Goal: Task Accomplishment & Management: Complete application form

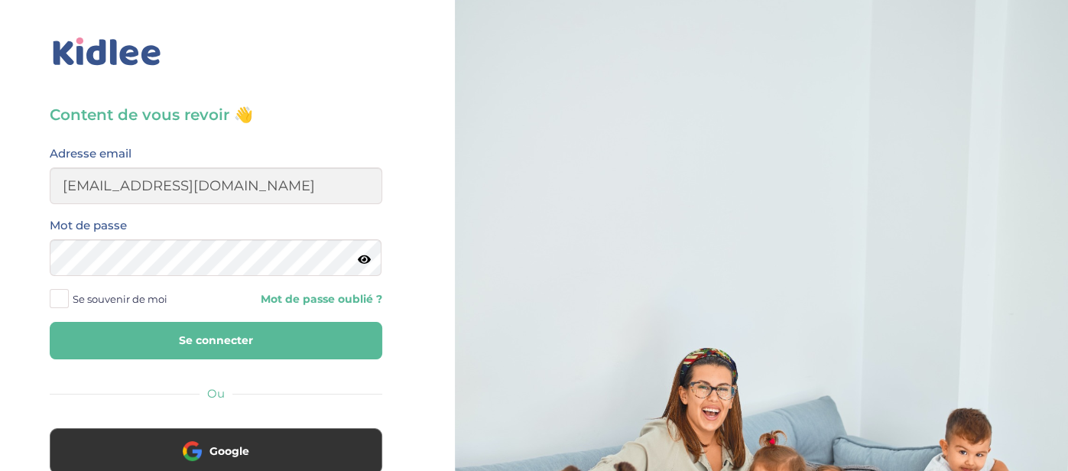
click at [244, 351] on button "Se connecter" at bounding box center [216, 340] width 333 height 37
click at [226, 340] on button "Se connecter" at bounding box center [216, 340] width 333 height 37
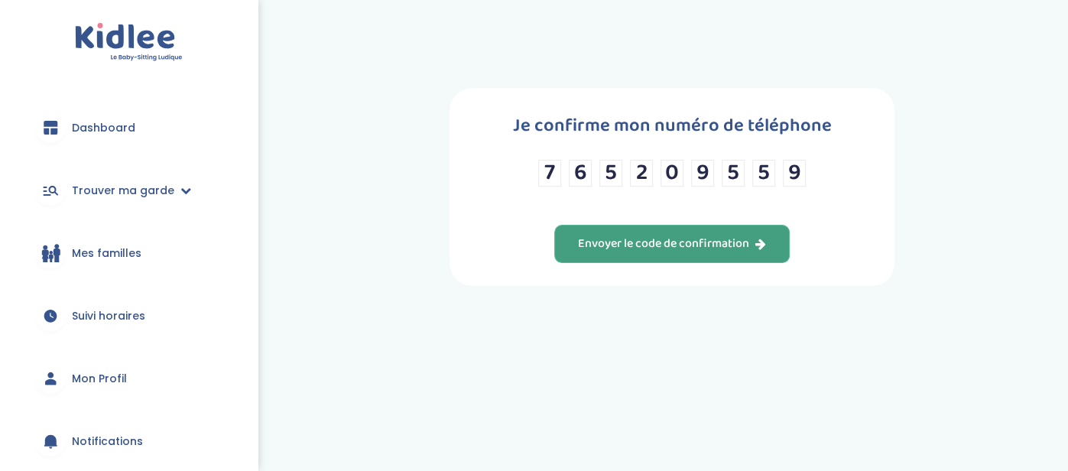
click at [712, 246] on div "Envoyer le code de confirmation" at bounding box center [672, 244] width 188 height 18
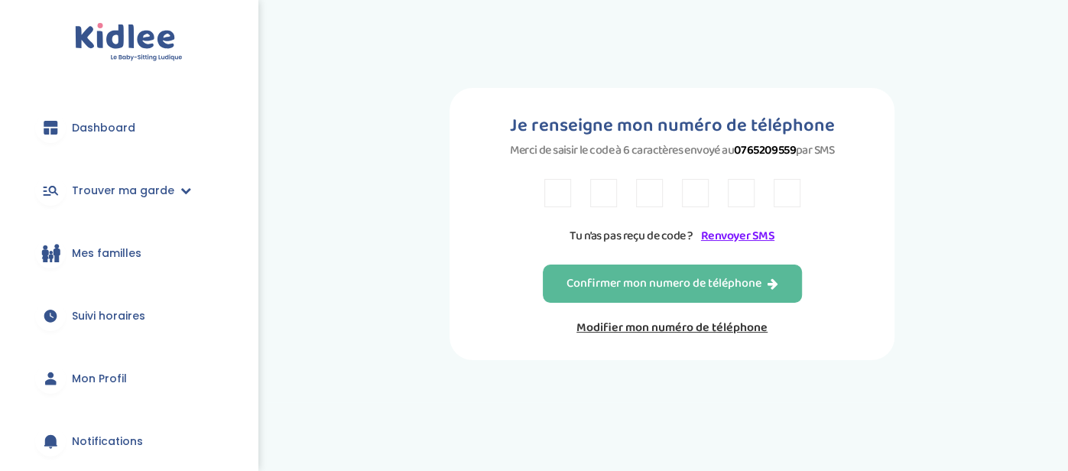
click at [561, 200] on input "text" at bounding box center [557, 193] width 27 height 28
type input "j"
click at [728, 239] on link "Renvoyer SMS" at bounding box center [737, 235] width 73 height 19
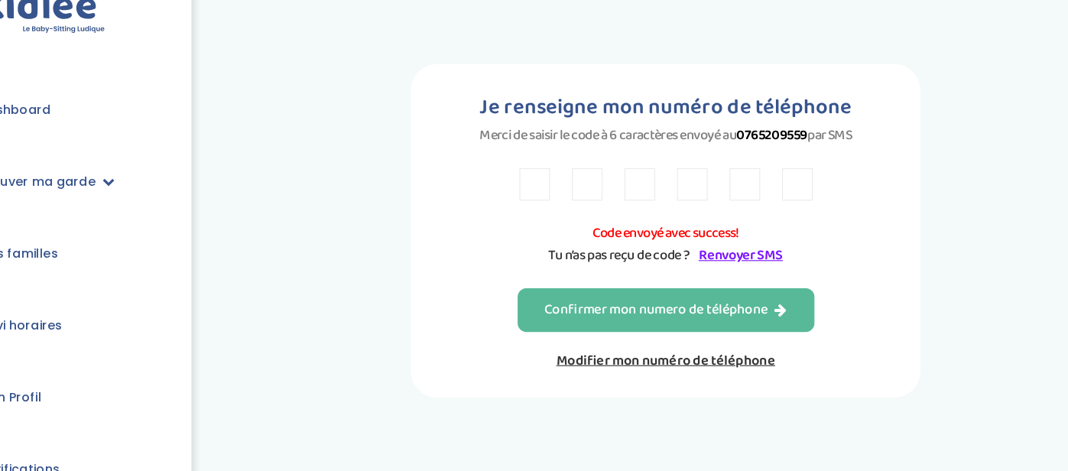
click at [557, 209] on div "Code envoyé avec success! Tu n’as pas reçu de code ? Renvoyer SMS" at bounding box center [672, 222] width 256 height 86
click at [554, 182] on input "text" at bounding box center [557, 193] width 27 height 28
type input "u"
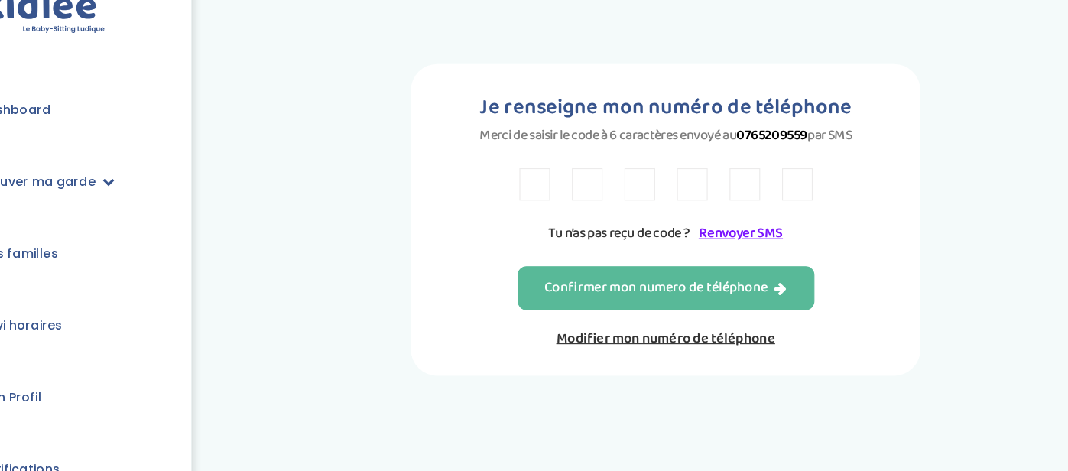
type input "y"
type input "Y"
type input "L"
type input "J"
type input "7"
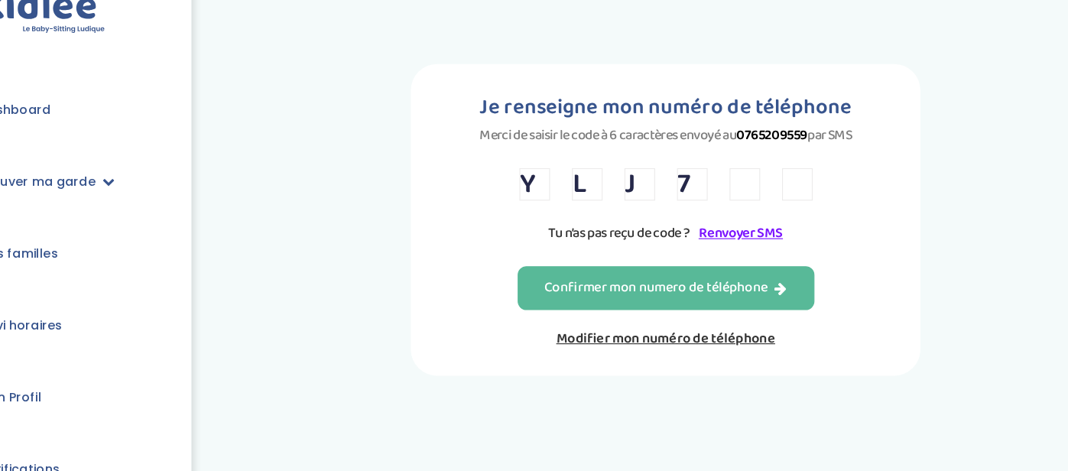
type input "2"
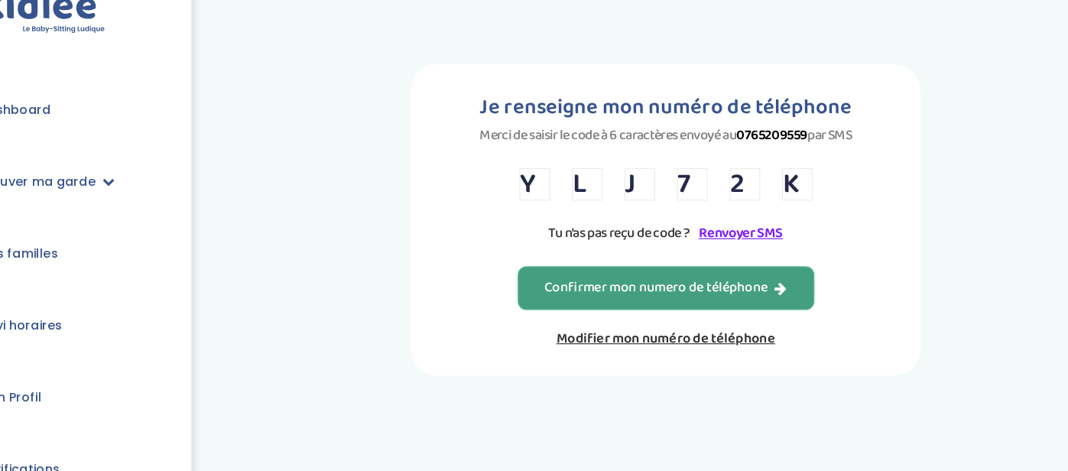
type input "K"
click at [600, 284] on div "Confirmer mon numero de téléphone" at bounding box center [672, 284] width 212 height 18
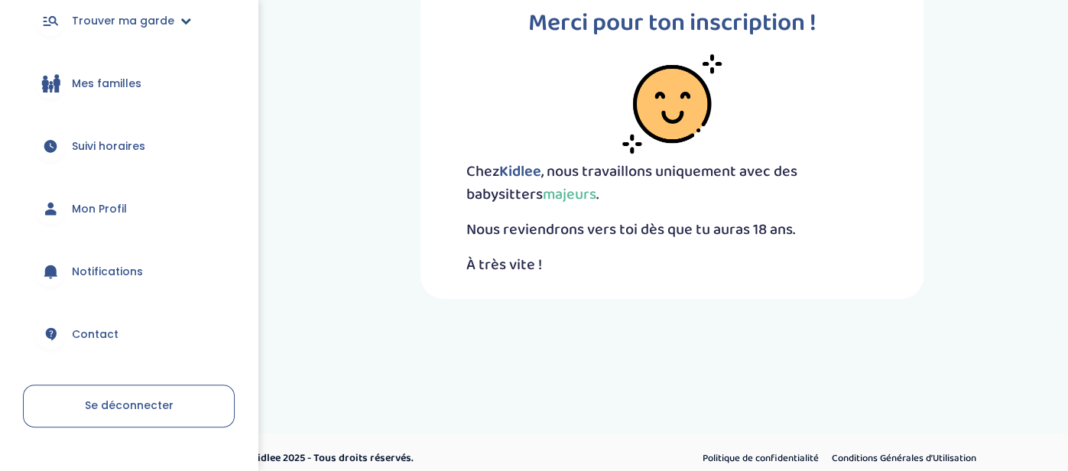
scroll to position [201, 0]
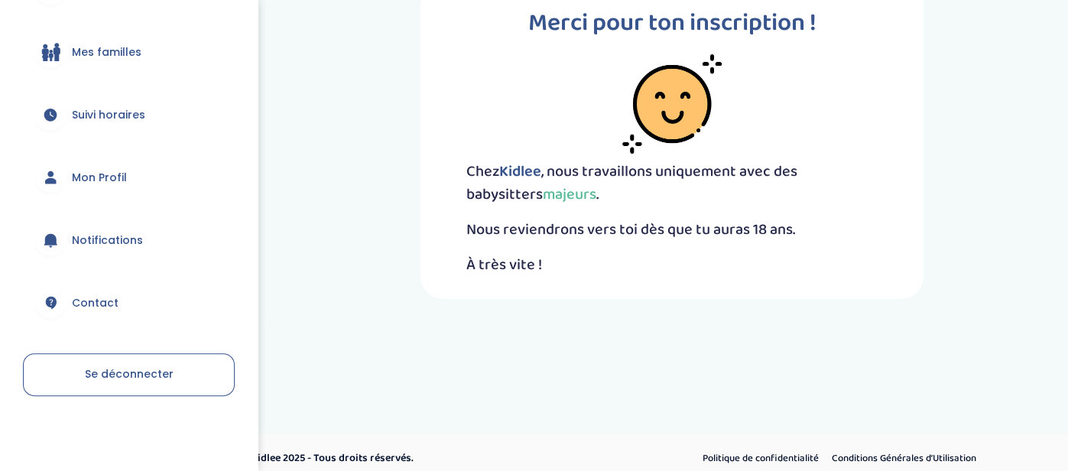
click at [83, 159] on link "Mon Profil" at bounding box center [129, 177] width 212 height 55
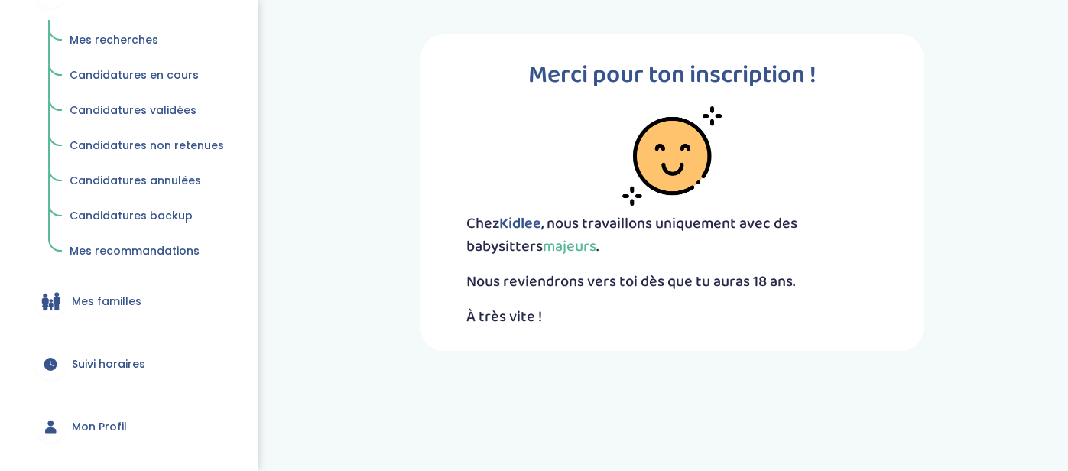
scroll to position [200, 0]
click at [131, 82] on link "Candidatures en cours" at bounding box center [147, 74] width 176 height 29
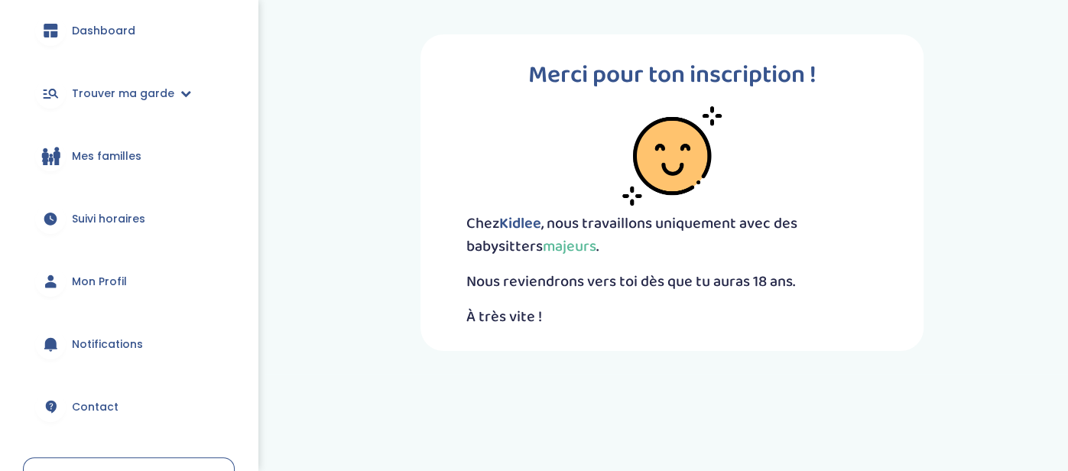
scroll to position [95, 0]
click at [121, 269] on link "Mon Profil" at bounding box center [129, 283] width 212 height 55
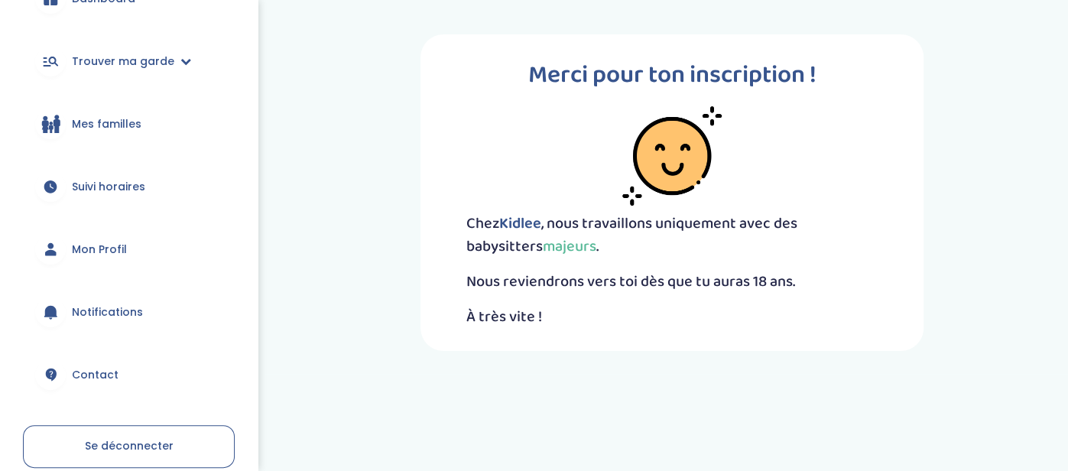
scroll to position [130, 0]
click at [112, 256] on link "Mon Profil" at bounding box center [129, 248] width 212 height 55
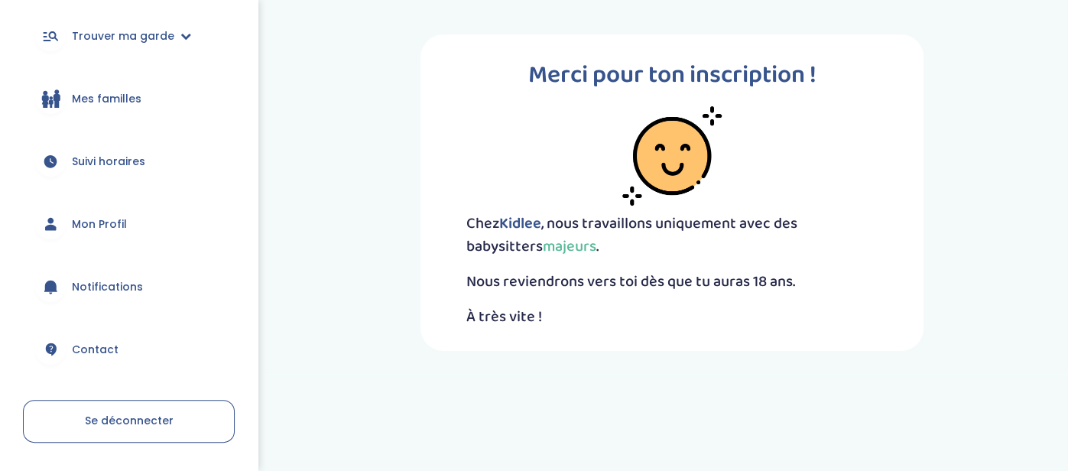
scroll to position [201, 0]
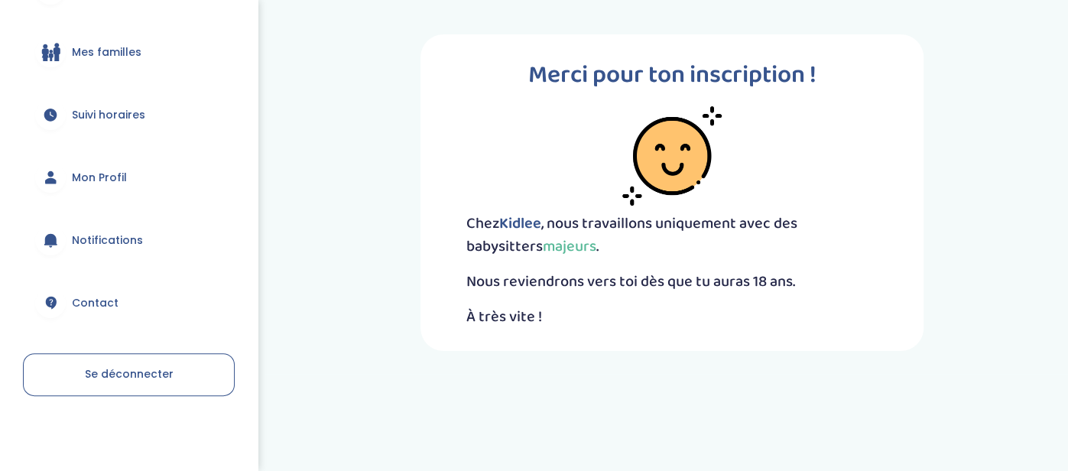
click at [141, 362] on link "Se déconnecter" at bounding box center [129, 374] width 212 height 43
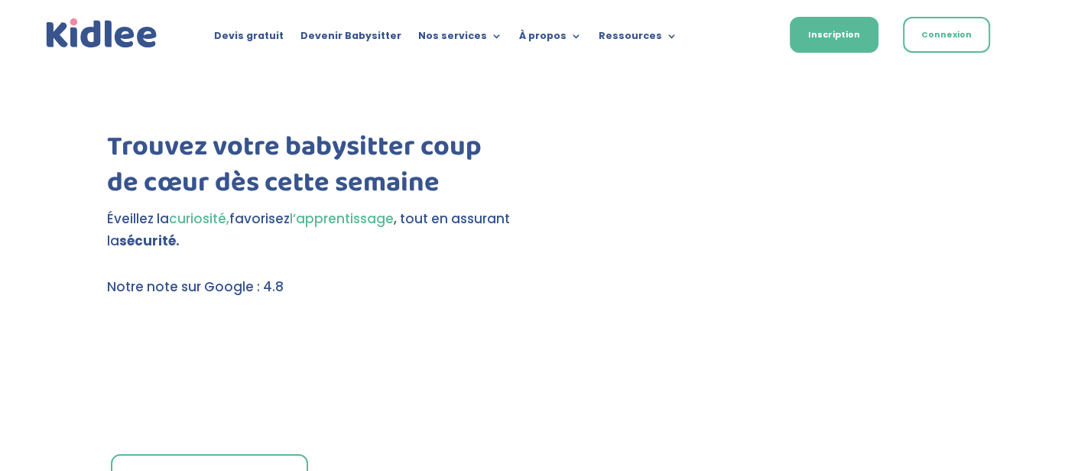
scroll to position [89, 0]
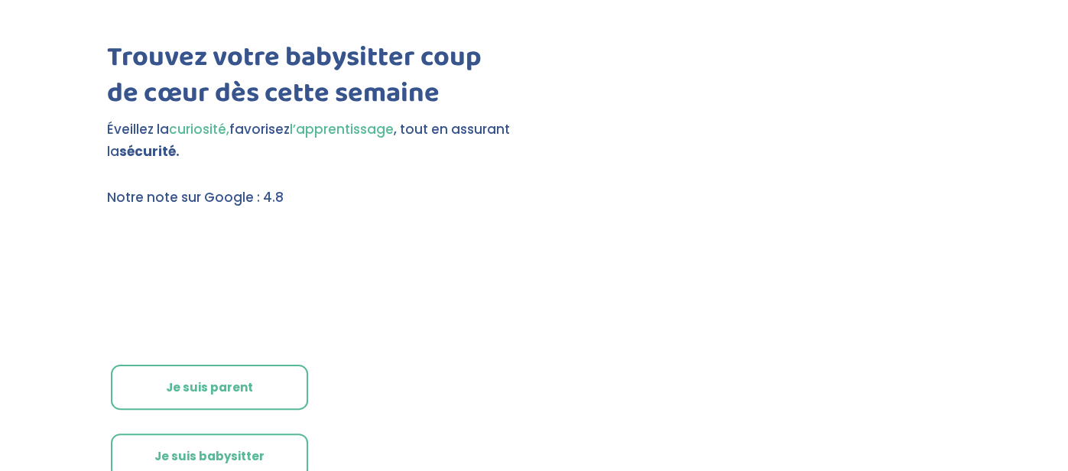
click at [206, 385] on link "Je suis parent" at bounding box center [209, 388] width 197 height 46
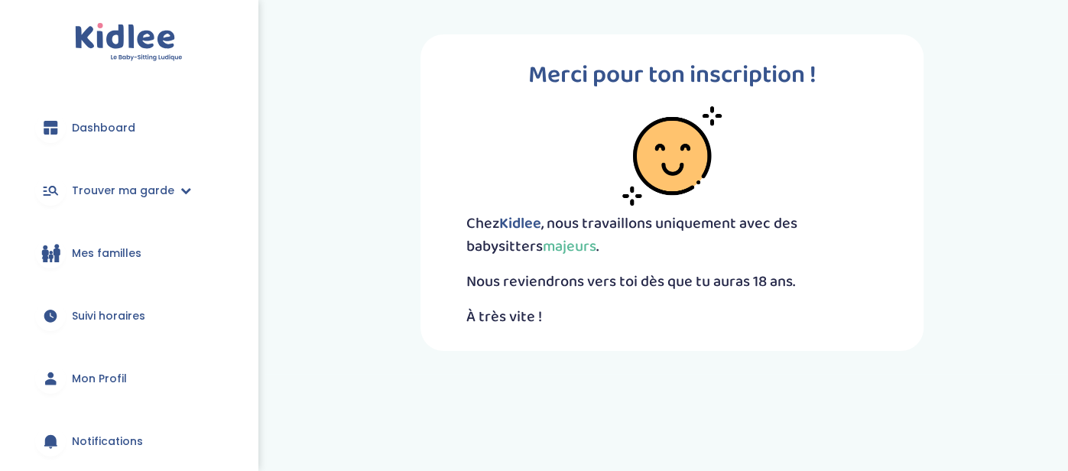
scroll to position [201, 0]
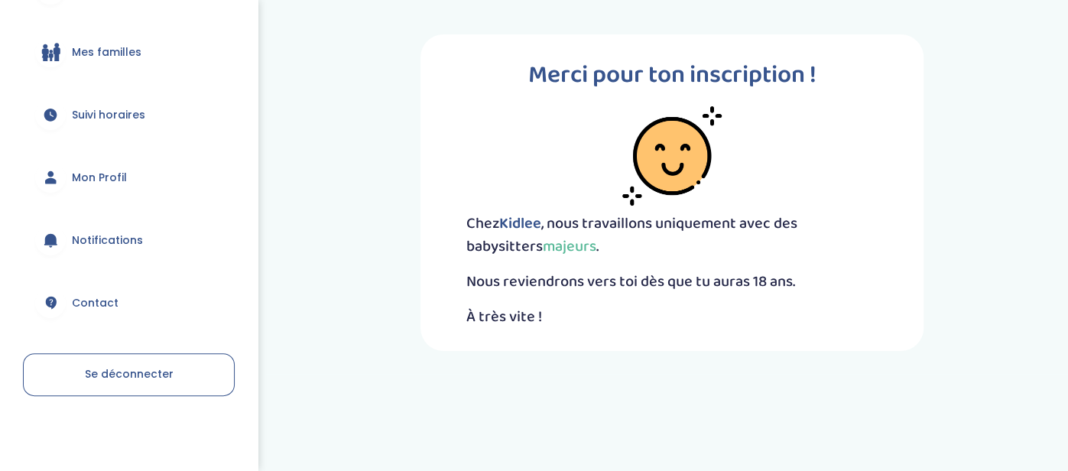
click at [133, 349] on li "Se déconnecter" at bounding box center [129, 367] width 212 height 58
click at [118, 393] on link "Se déconnecter" at bounding box center [129, 374] width 212 height 43
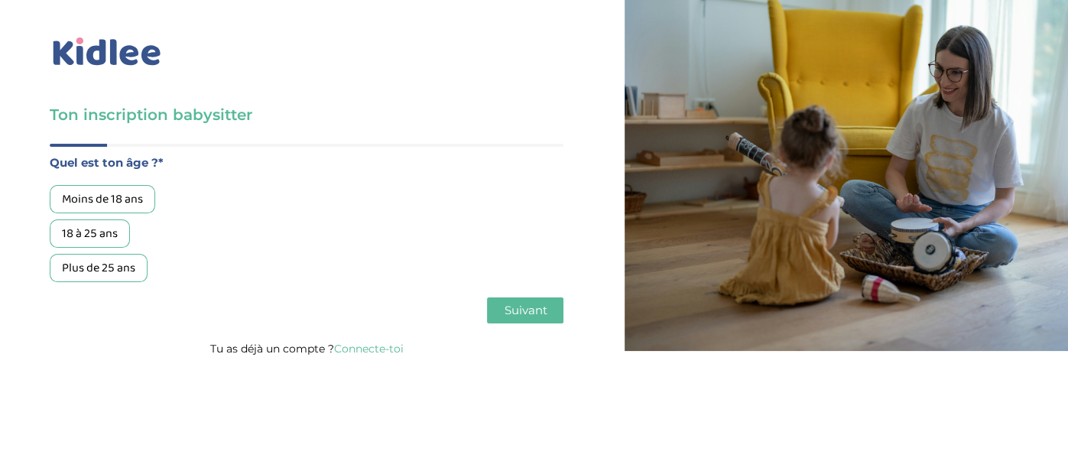
click at [117, 227] on div "18 à 25 ans" at bounding box center [90, 233] width 80 height 28
click at [489, 307] on button "Suivant" at bounding box center [525, 310] width 76 height 26
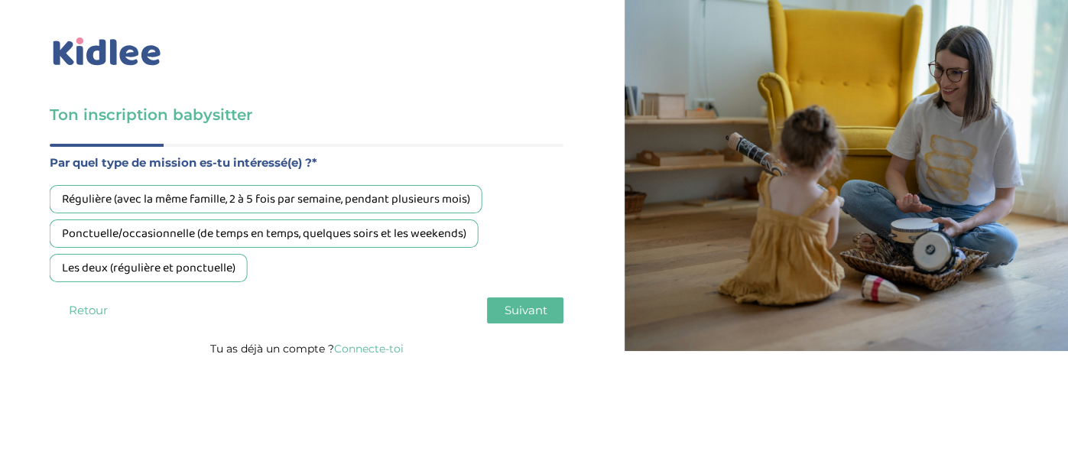
click at [118, 264] on div "Les deux (régulière et ponctuelle)" at bounding box center [149, 268] width 198 height 28
click at [326, 228] on div "Ponctuelle/occasionnelle (de temps en temps, quelques soirs et les weekends)" at bounding box center [264, 233] width 429 height 28
click at [508, 305] on span "Suivant" at bounding box center [525, 310] width 43 height 15
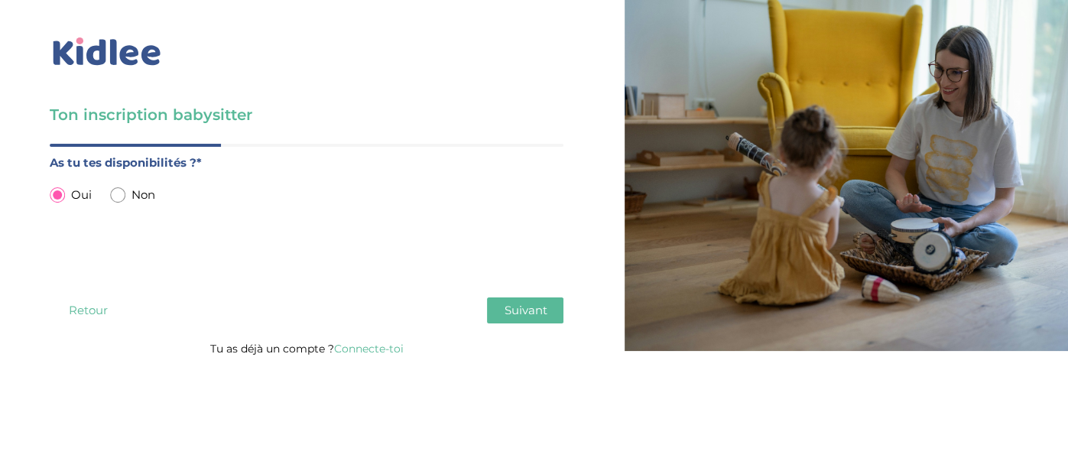
click at [517, 310] on span "Suivant" at bounding box center [525, 310] width 43 height 15
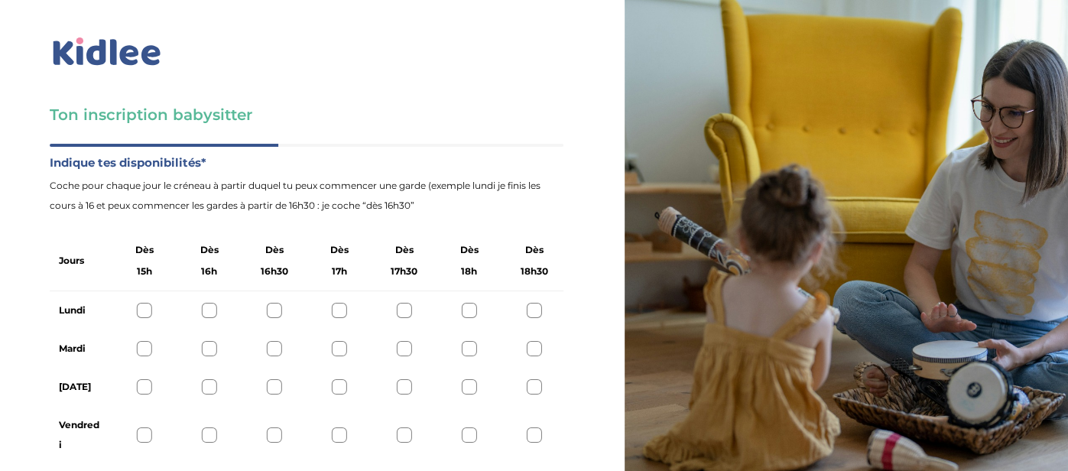
scroll to position [76, 0]
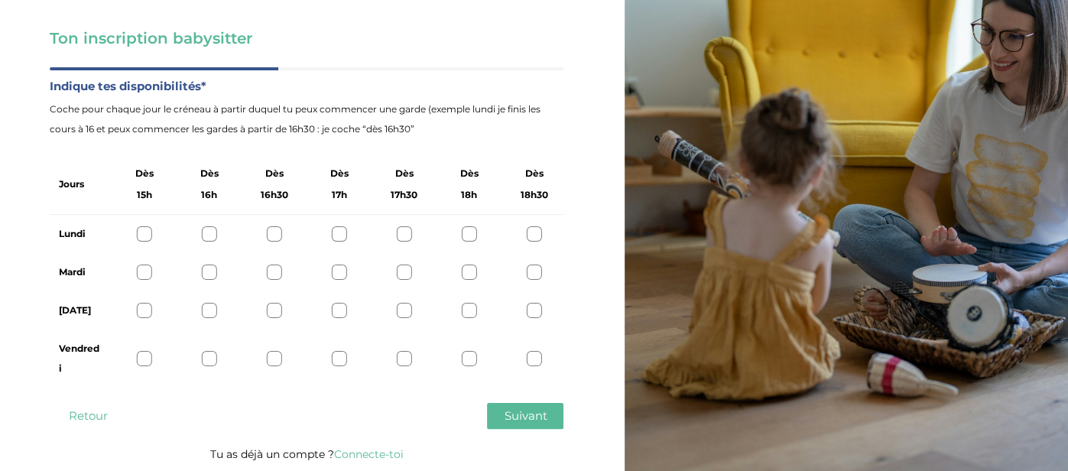
click at [142, 344] on div "Vendredi" at bounding box center [307, 358] width 514 height 58
click at [144, 357] on div at bounding box center [144, 358] width 15 height 15
click at [524, 407] on button "Suivant" at bounding box center [525, 416] width 76 height 26
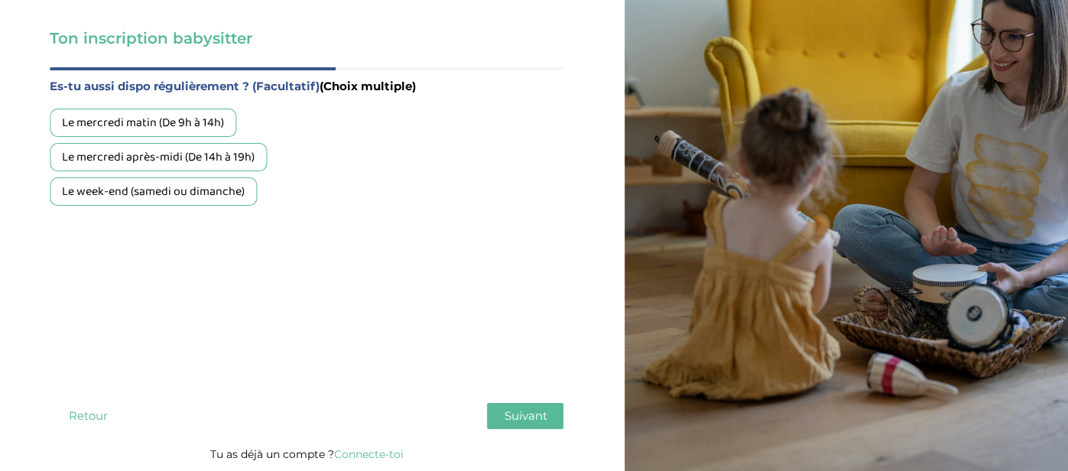
click at [235, 193] on div "Le week-end (samedi ou dimanche)" at bounding box center [153, 191] width 207 height 28
click at [487, 411] on button "Suivant" at bounding box center [525, 416] width 76 height 26
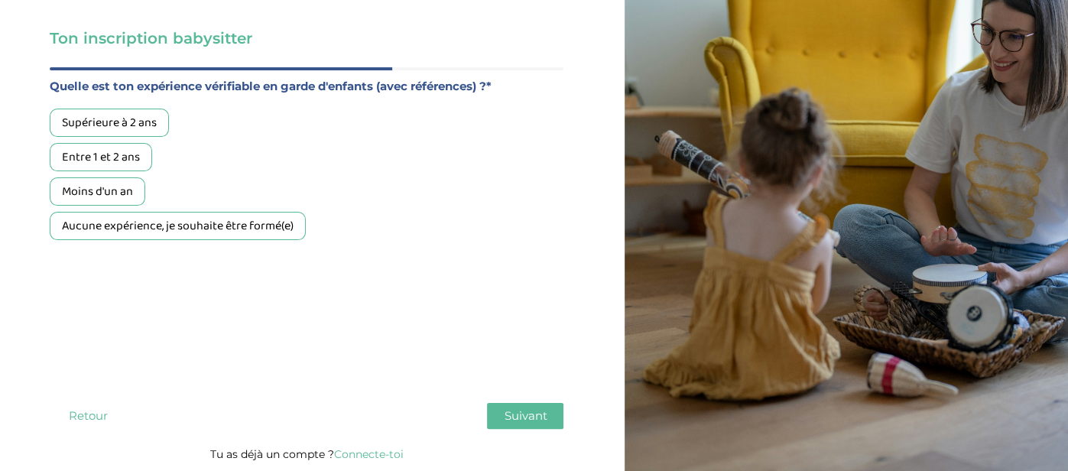
click at [120, 191] on div "Moins d'un an" at bounding box center [98, 191] width 96 height 28
click at [108, 181] on div "Moins d'un an" at bounding box center [98, 191] width 96 height 28
click at [518, 417] on span "Suivant" at bounding box center [525, 415] width 43 height 15
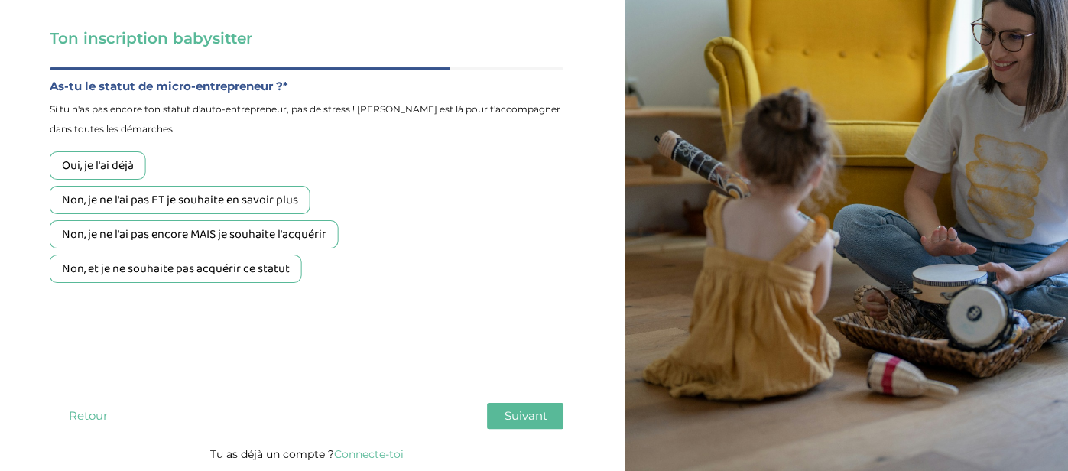
click at [86, 174] on div "Oui, je l'ai déjà" at bounding box center [98, 165] width 96 height 28
click at [507, 422] on span "Suivant" at bounding box center [525, 415] width 43 height 15
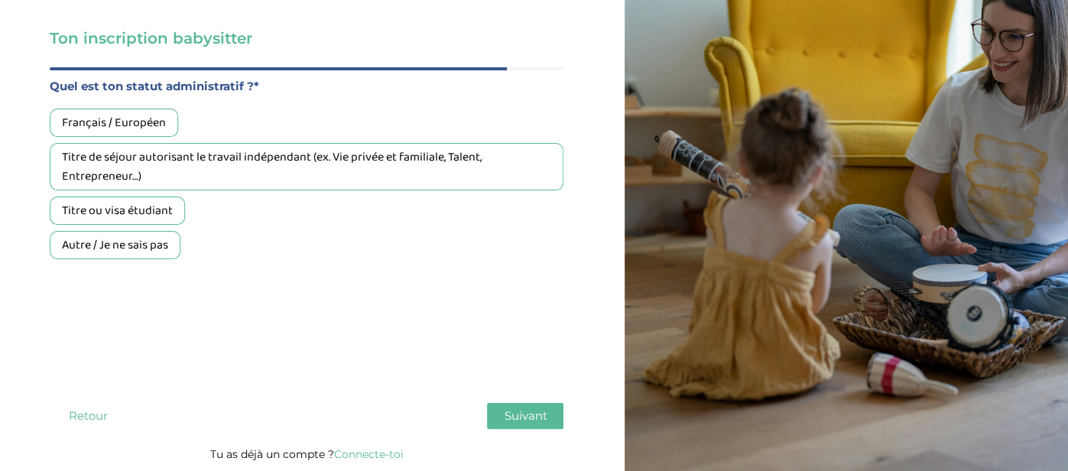
click at [102, 113] on div "Français / Européen" at bounding box center [114, 123] width 128 height 28
click at [513, 417] on span "Suivant" at bounding box center [525, 415] width 43 height 15
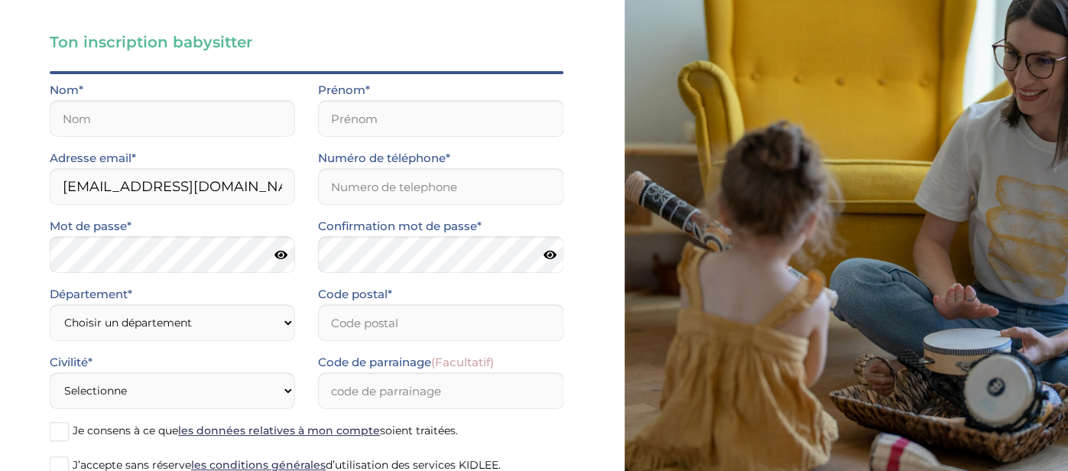
scroll to position [71, 0]
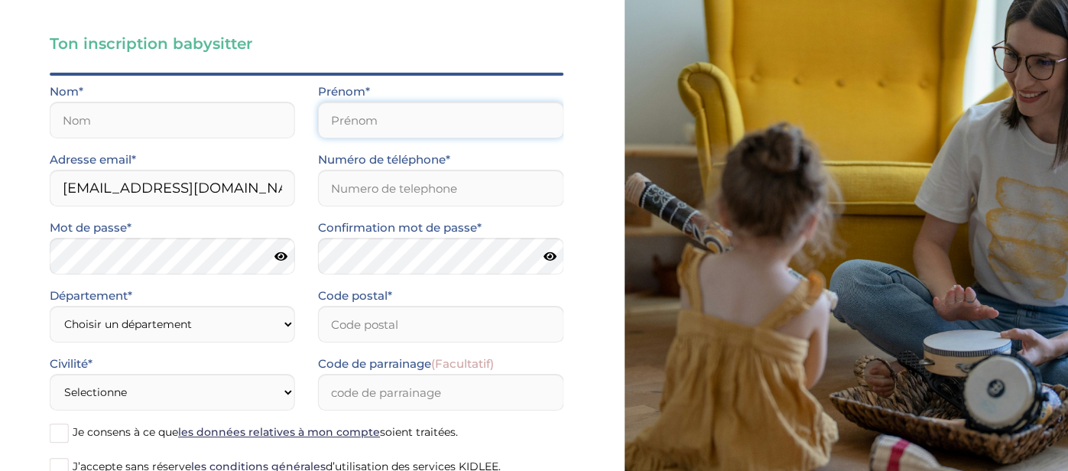
click at [373, 114] on input "text" at bounding box center [440, 120] width 245 height 37
type input "Noa"
click at [226, 133] on input "text" at bounding box center [172, 120] width 245 height 37
click at [217, 120] on input "text" at bounding box center [172, 120] width 245 height 37
type input "[PERSON_NAME]"
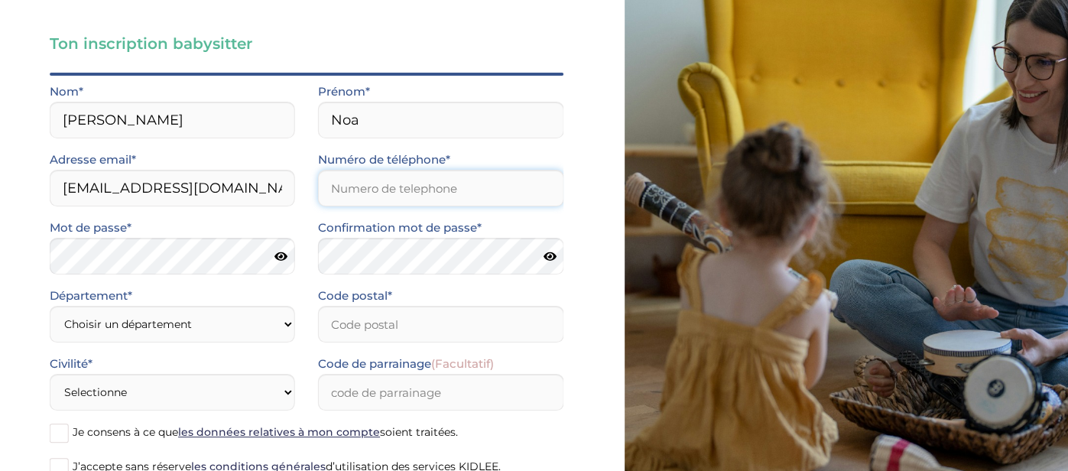
click at [340, 186] on input "Numéro de téléphone*" at bounding box center [440, 188] width 245 height 37
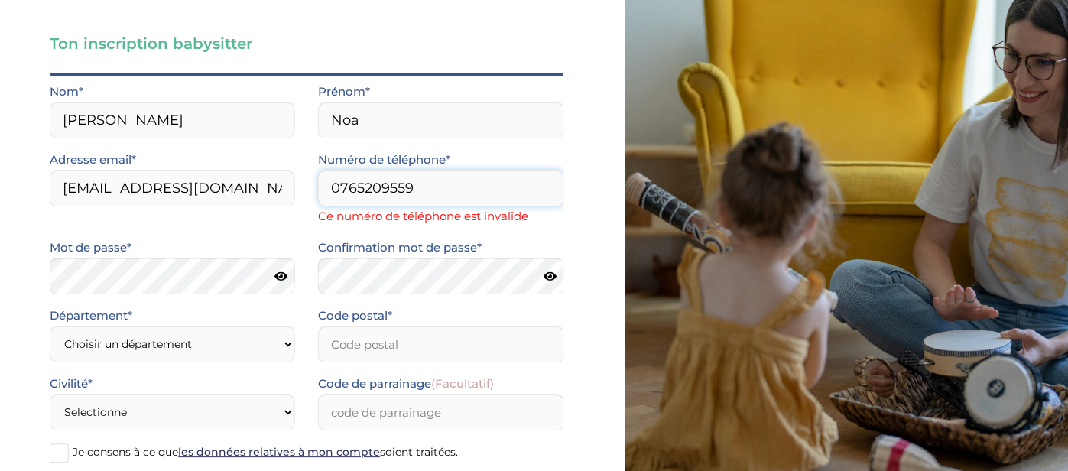
type input "0765209559"
click at [271, 338] on select "Choisir un département [GEOGRAPHIC_DATA] (75) [GEOGRAPHIC_DATA] (92) [GEOGRAPHI…" at bounding box center [172, 344] width 245 height 37
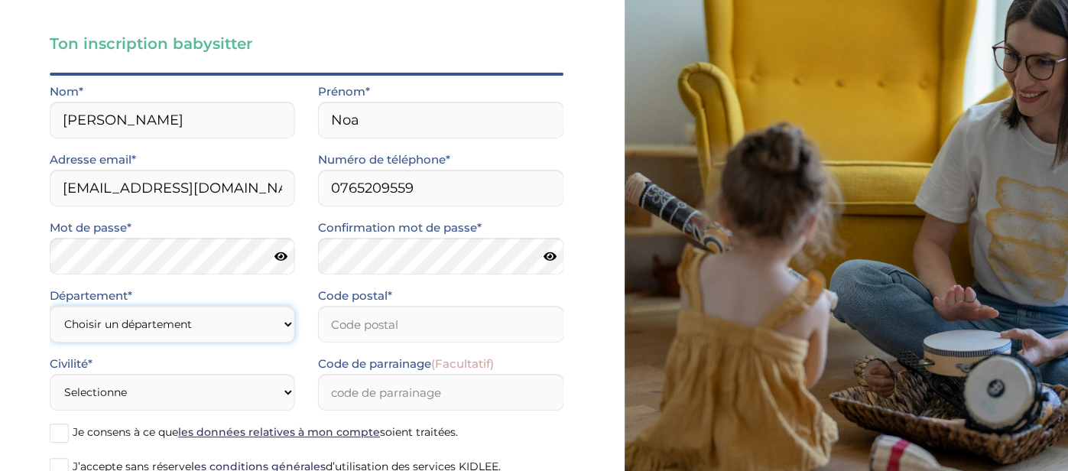
click at [202, 307] on select "Choisir un département [GEOGRAPHIC_DATA] (75) [GEOGRAPHIC_DATA] (92) [GEOGRAPHI…" at bounding box center [172, 324] width 245 height 37
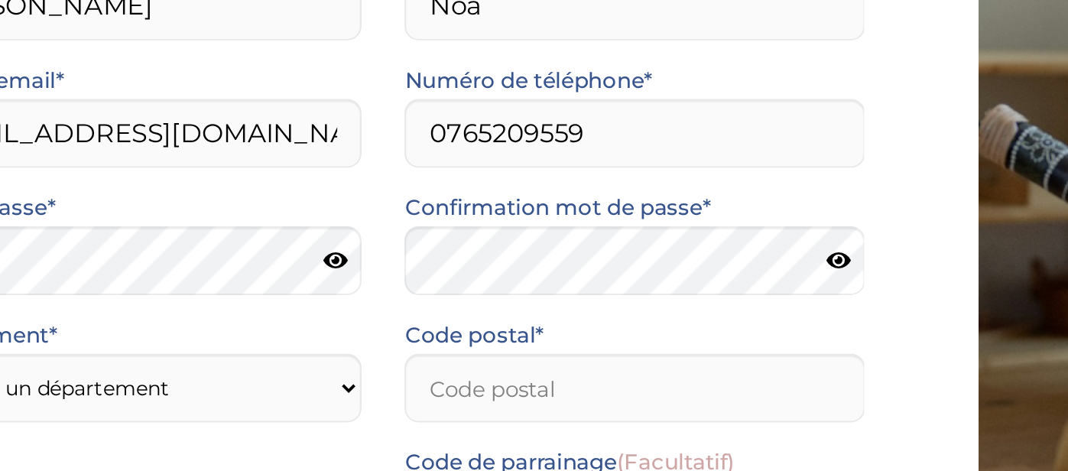
click at [286, 251] on icon at bounding box center [280, 256] width 13 height 11
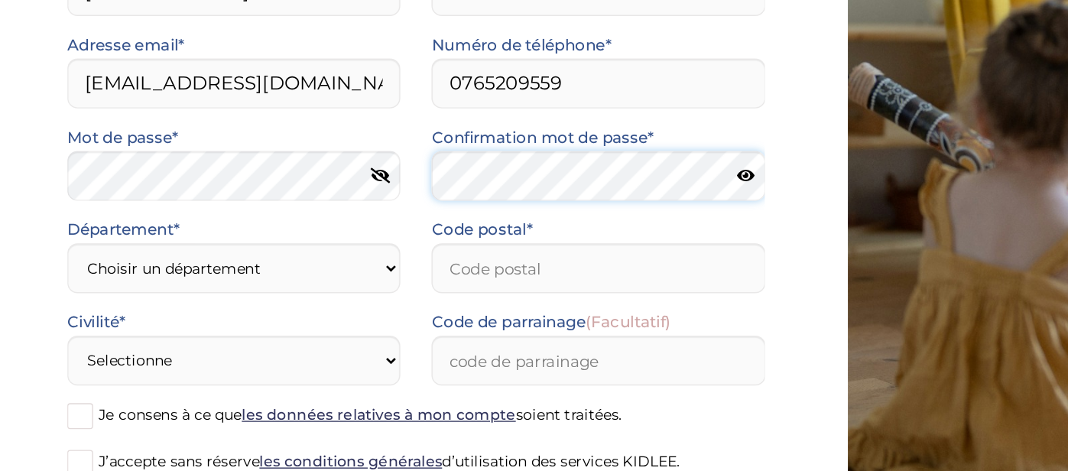
scroll to position [73, 0]
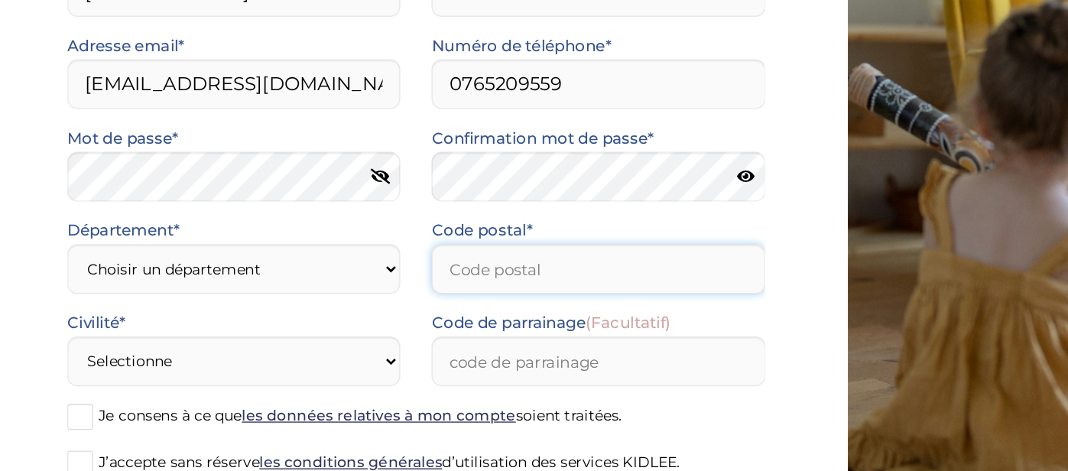
click at [441, 310] on input "Code postal*" at bounding box center [440, 321] width 245 height 37
type input "69280"
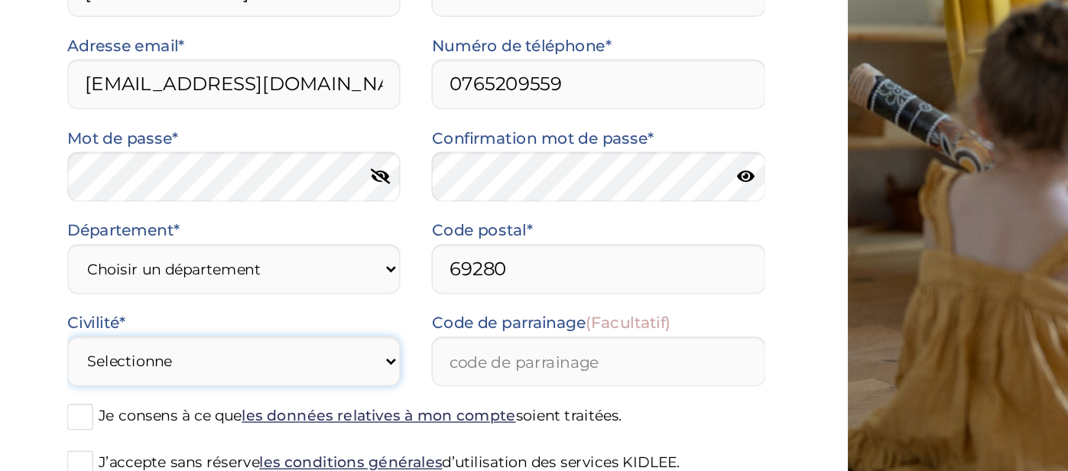
click at [260, 378] on select "Selectionne Mr [PERSON_NAME]" at bounding box center [172, 390] width 245 height 37
click at [229, 455] on label "J’accepte sans réserve les conditions générales d’utilisation des services KIDL…" at bounding box center [307, 465] width 514 height 23
click at [0, 0] on input "J’accepte sans réserve les conditions générales d’utilisation des services KIDL…" at bounding box center [0, 0] width 0 height 0
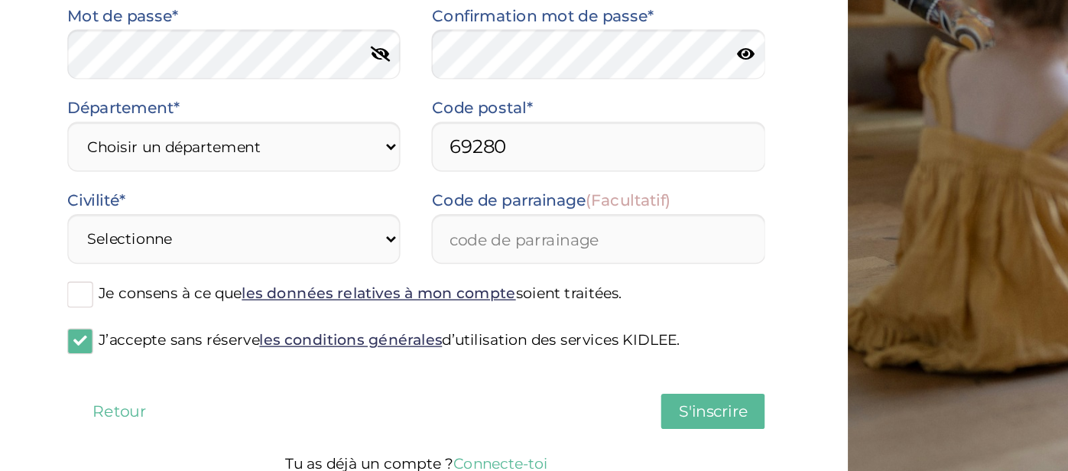
scroll to position [164, 0]
click at [61, 343] on span at bounding box center [59, 340] width 19 height 19
click at [0, 0] on input "Je consens à ce que les données relatives à mon compte soient traitées." at bounding box center [0, 0] width 0 height 0
click at [509, 420] on span "S'inscrire" at bounding box center [525, 426] width 50 height 15
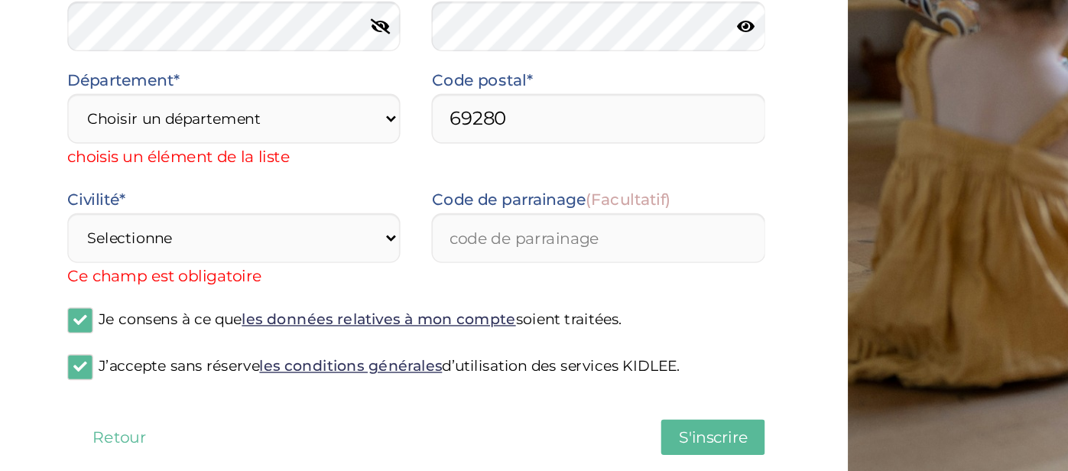
scroll to position [224, 0]
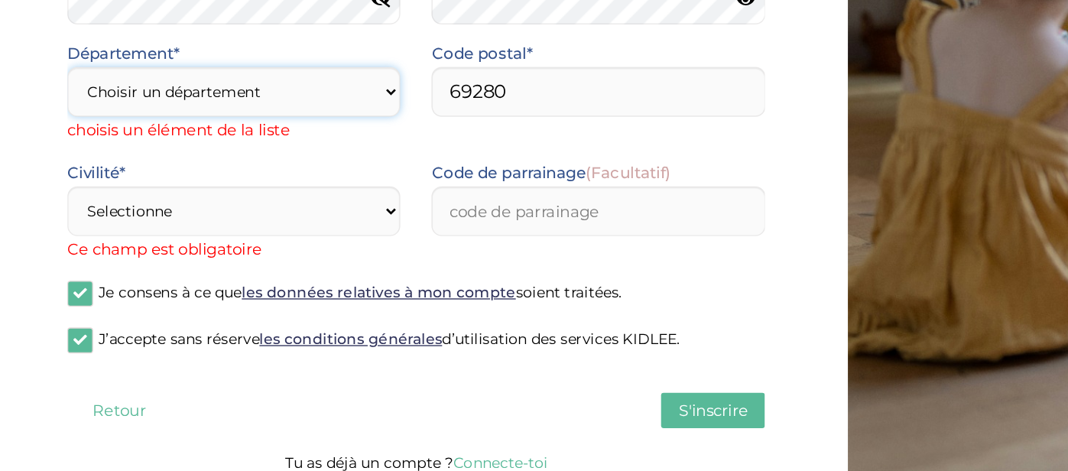
click at [110, 203] on select "Choisir un département [GEOGRAPHIC_DATA] (75) [GEOGRAPHIC_DATA] (92) [GEOGRAPHI…" at bounding box center [172, 191] width 245 height 37
select select "0"
click at [50, 193] on select "Choisir un département [GEOGRAPHIC_DATA] (75) [GEOGRAPHIC_DATA] (92) [GEOGRAPHI…" at bounding box center [172, 191] width 245 height 37
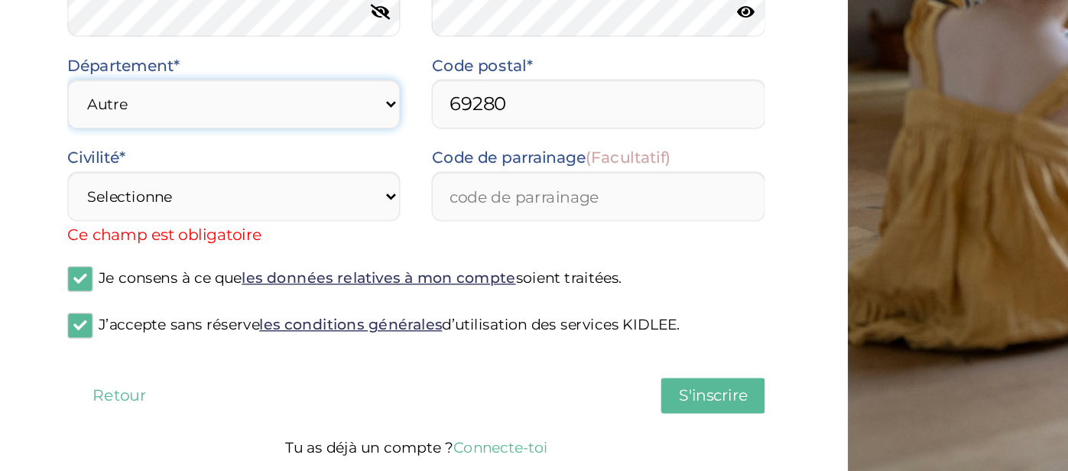
scroll to position [204, 0]
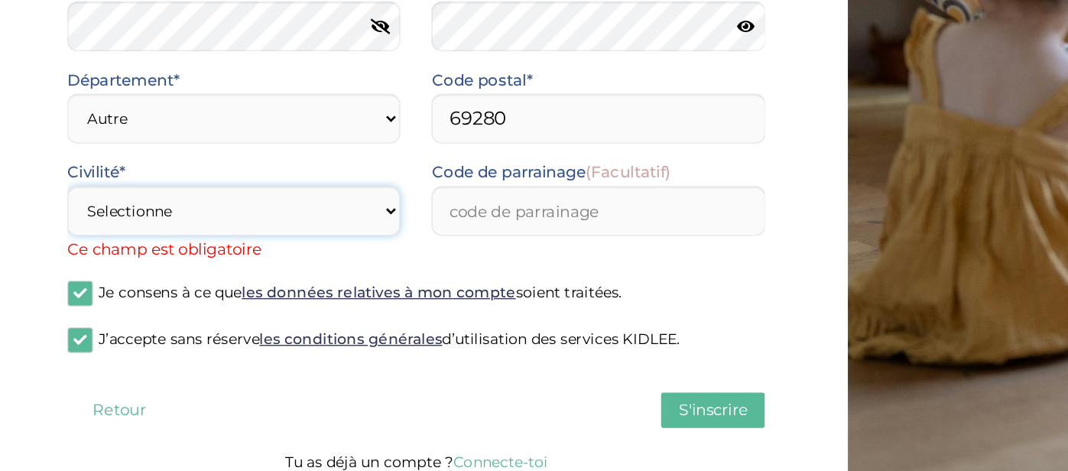
click at [106, 284] on select "Selectionne Mr [PERSON_NAME]" at bounding box center [172, 279] width 245 height 37
select select "1"
click at [50, 281] on select "Selectionne Mr [PERSON_NAME]" at bounding box center [172, 279] width 245 height 37
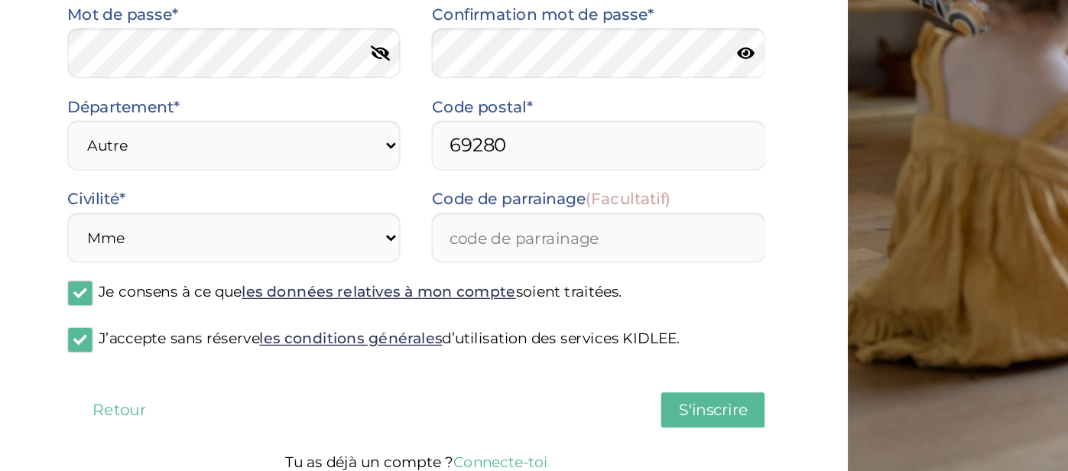
click at [537, 427] on span "S'inscrire" at bounding box center [525, 425] width 50 height 15
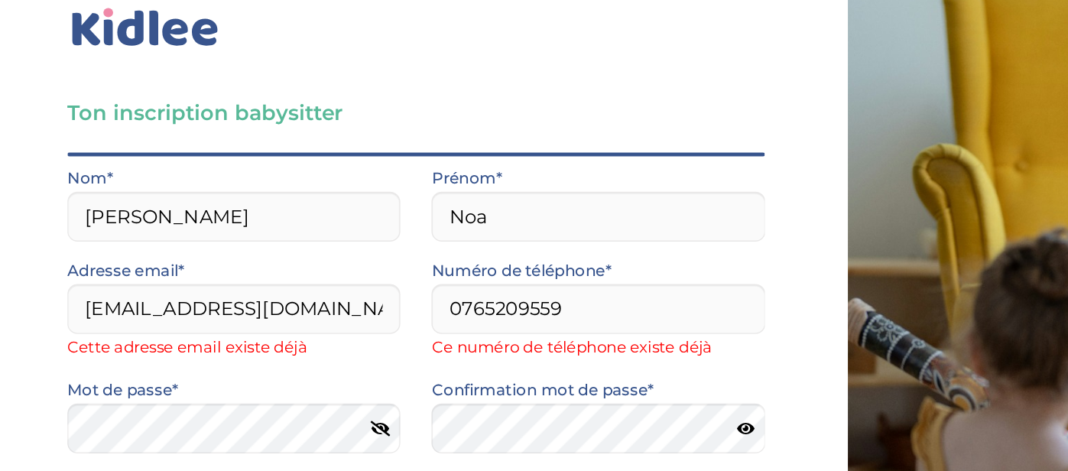
scroll to position [27, 0]
